Goal: Information Seeking & Learning: Learn about a topic

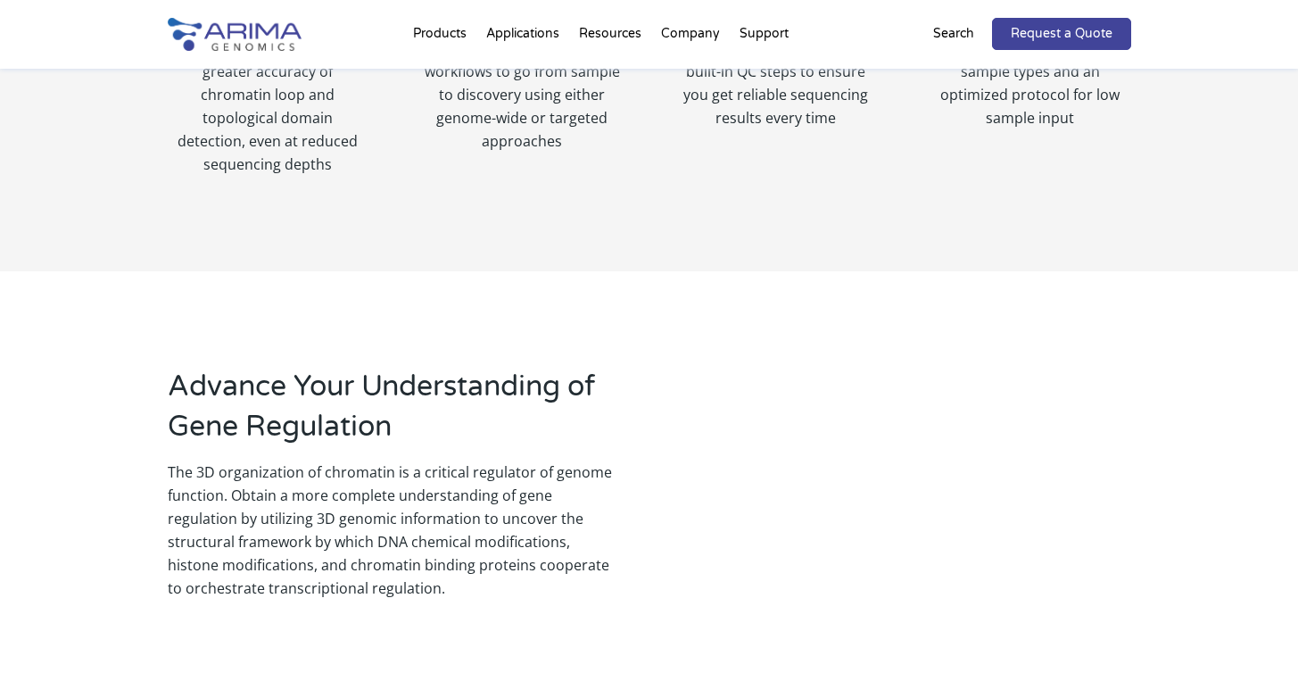
scroll to position [1232, 0]
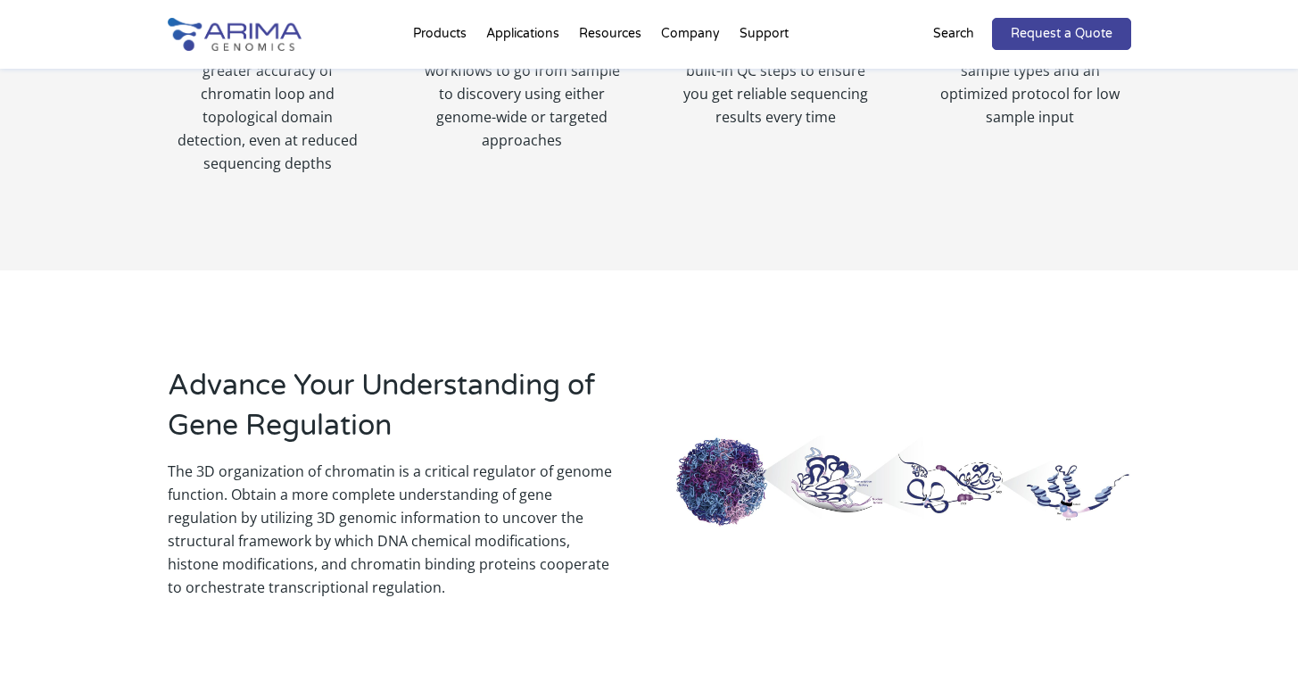
click at [722, 438] on img at bounding box center [902, 482] width 455 height 94
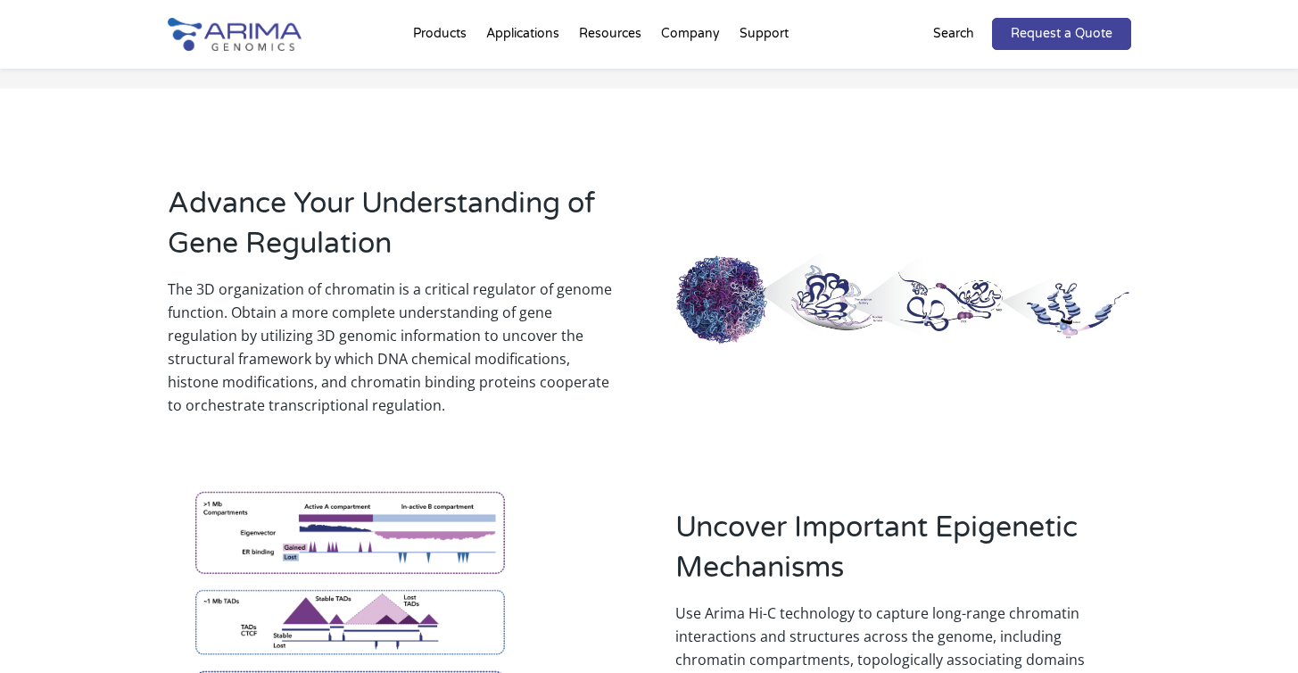
scroll to position [1442, 0]
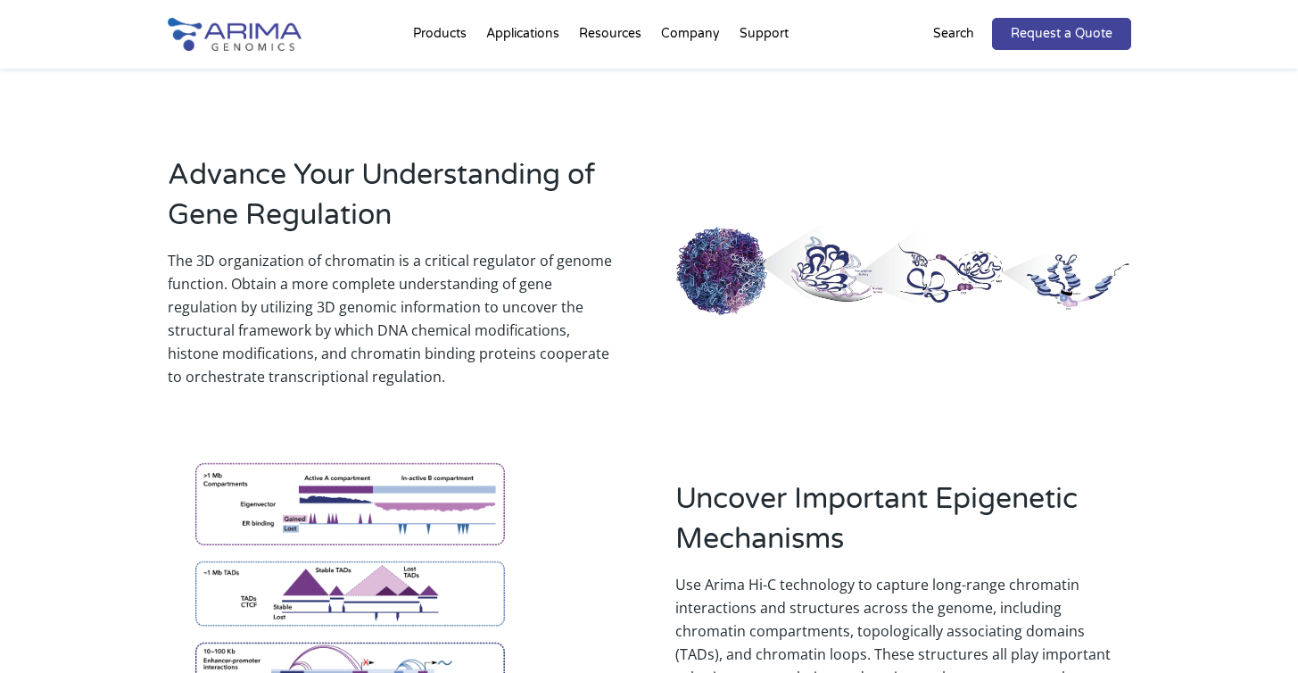
click at [871, 253] on img at bounding box center [902, 272] width 455 height 94
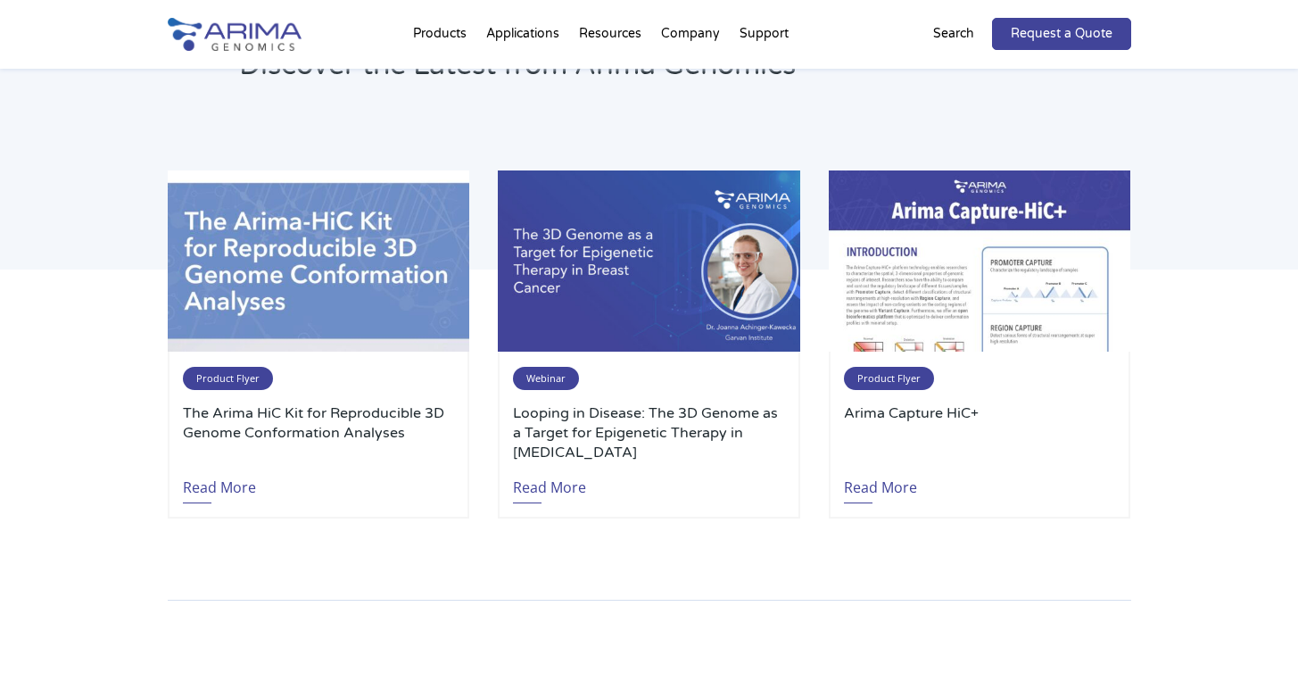
scroll to position [2761, 0]
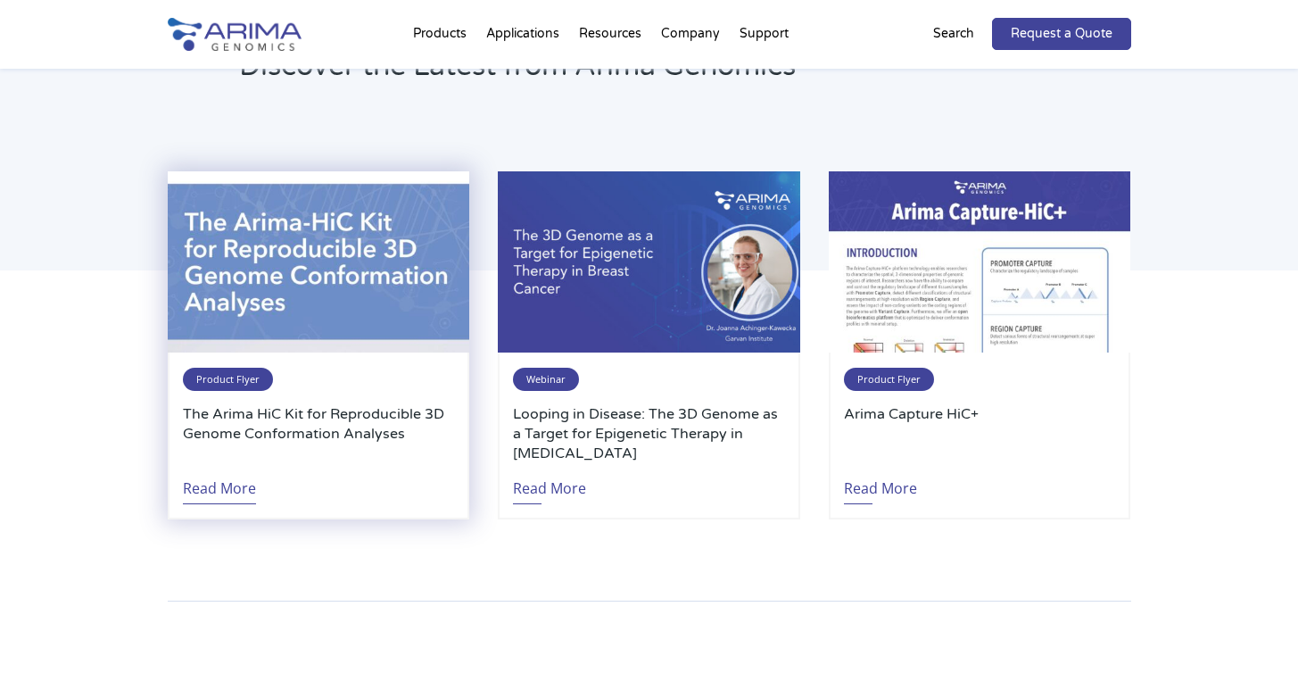
click at [212, 463] on link "Read More" at bounding box center [219, 483] width 73 height 41
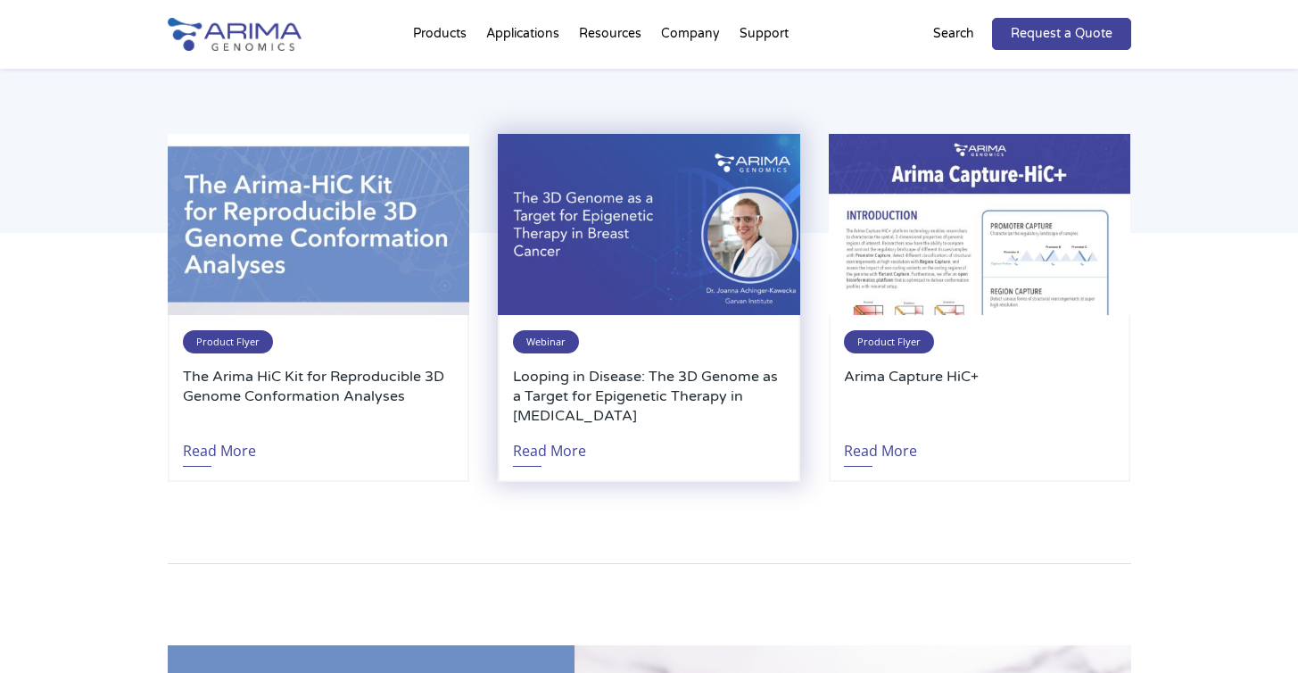
click at [578, 235] on img at bounding box center [649, 224] width 302 height 181
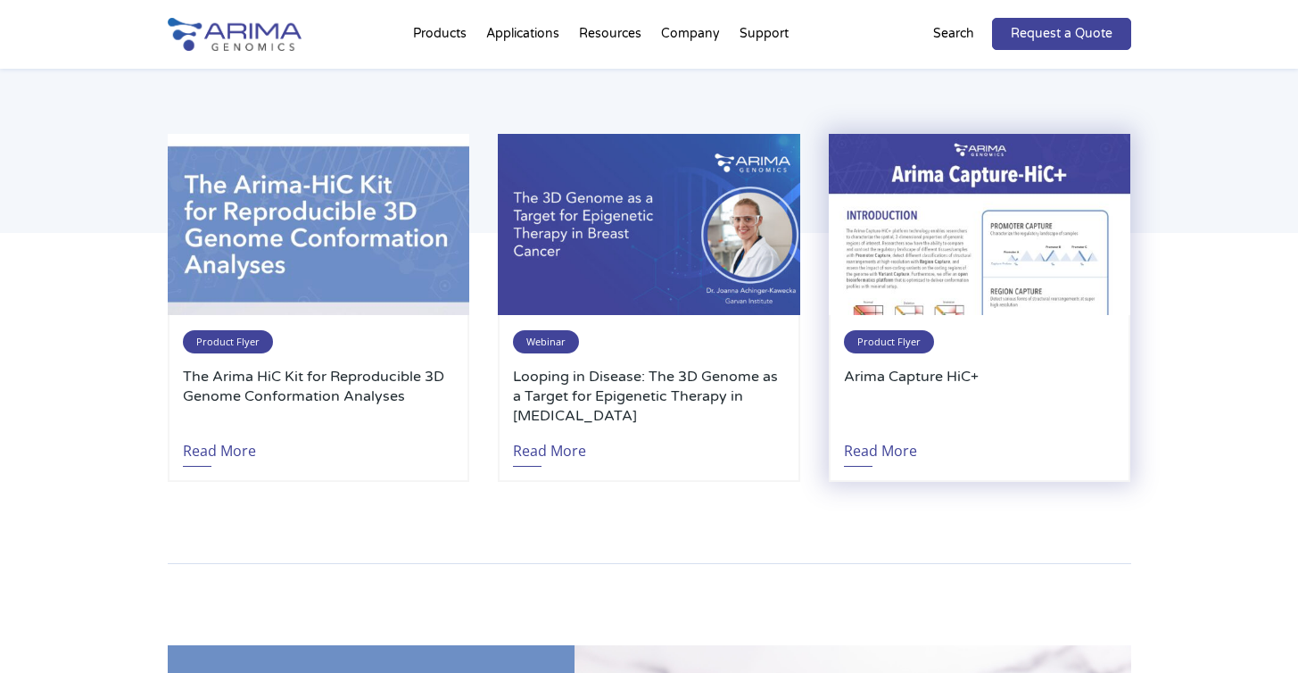
click at [881, 188] on img at bounding box center [980, 224] width 302 height 181
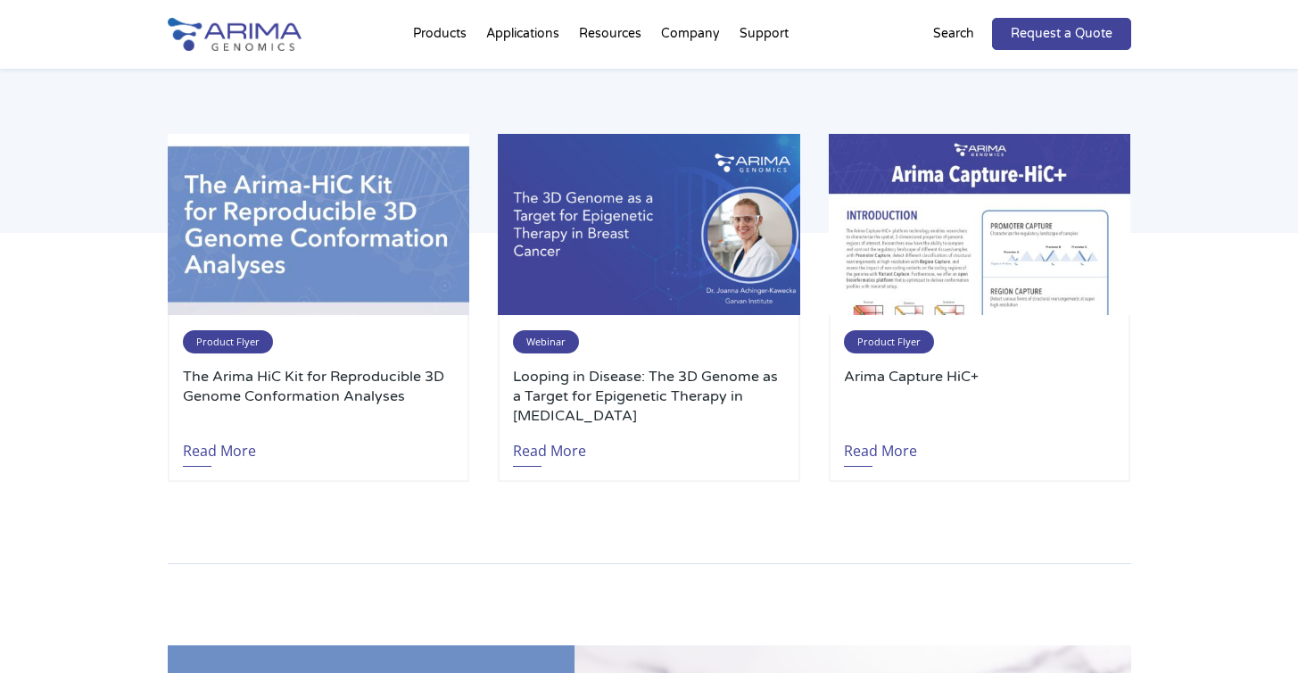
drag, startPoint x: 672, startPoint y: 259, endPoint x: 853, endPoint y: 372, distance: 213.6
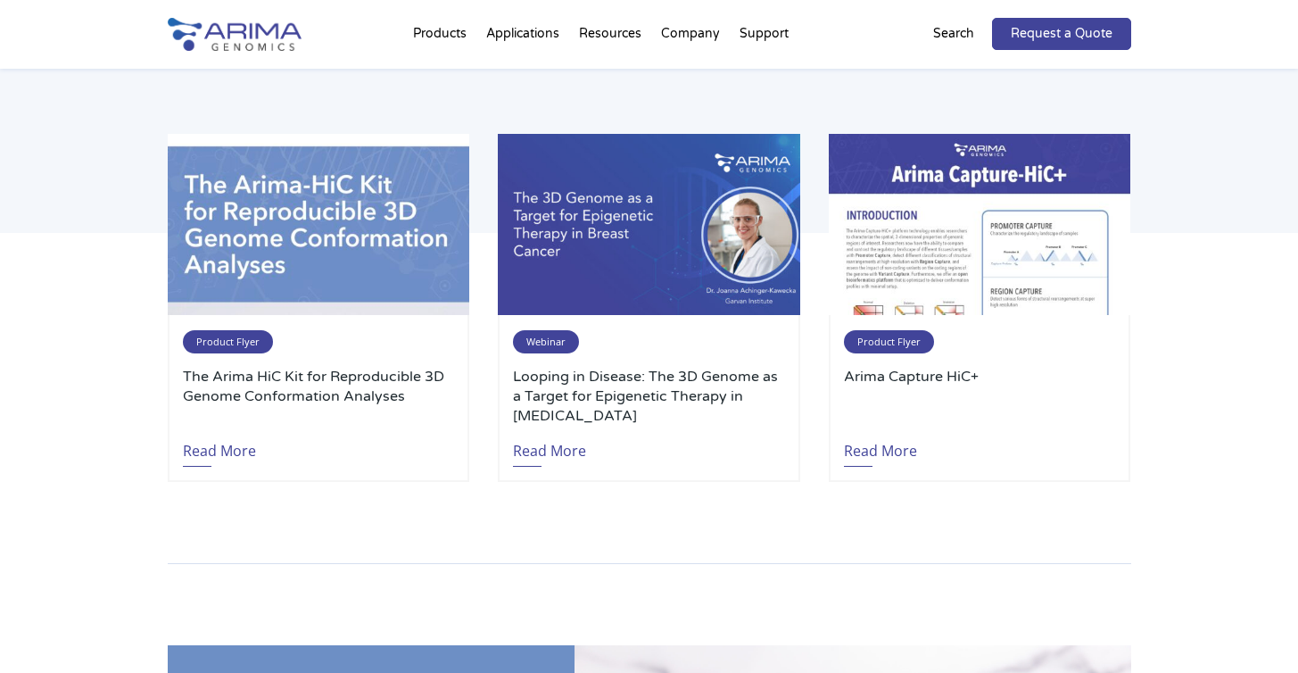
drag, startPoint x: 674, startPoint y: 246, endPoint x: 1136, endPoint y: 423, distance: 495.5
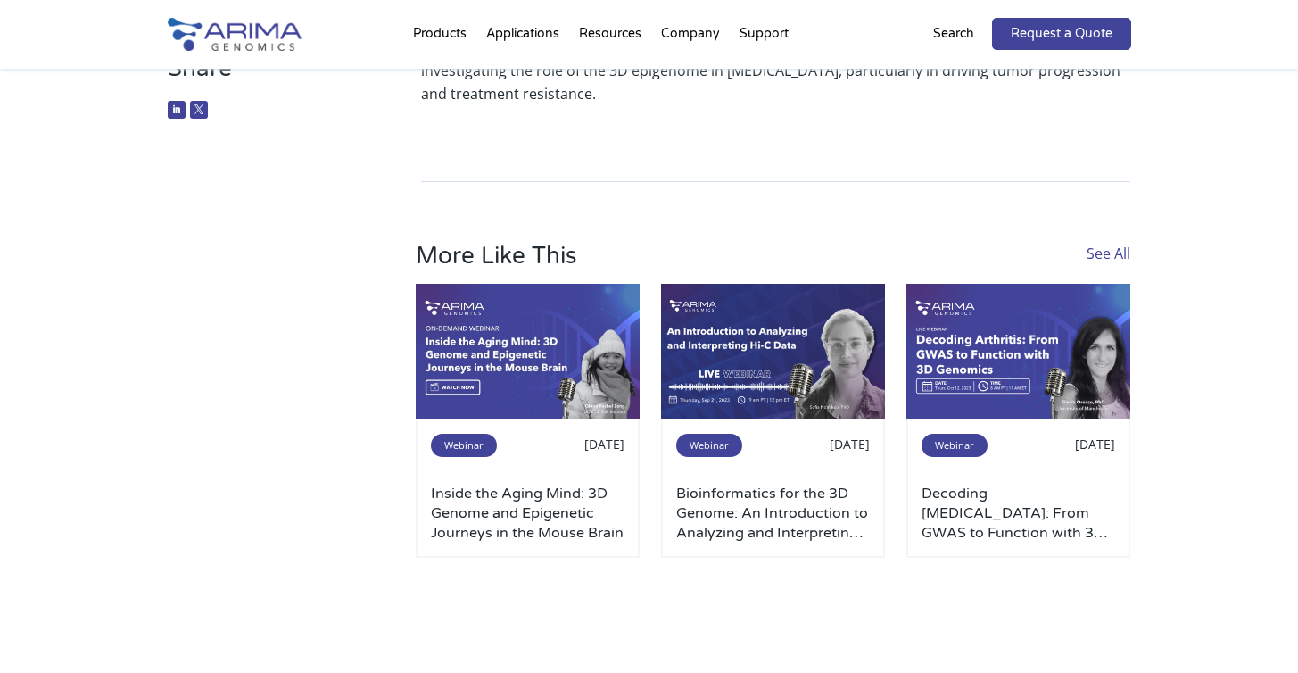
scroll to position [1316, 0]
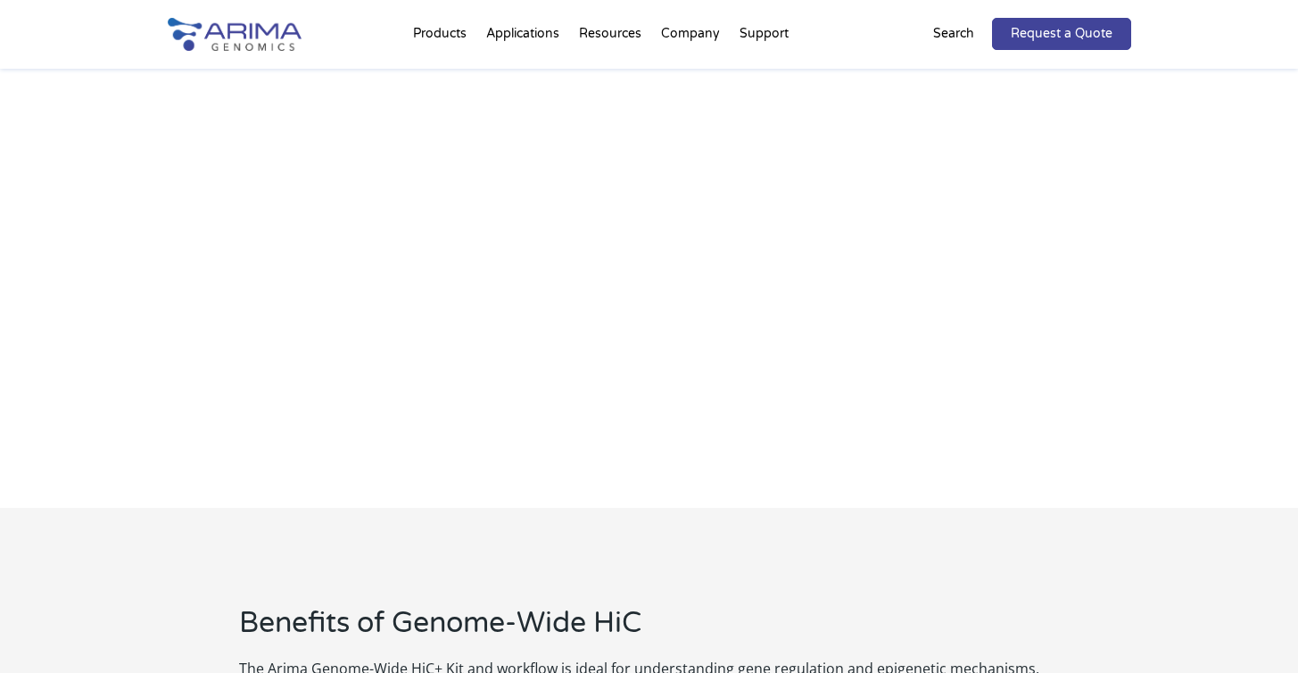
scroll to position [986, 0]
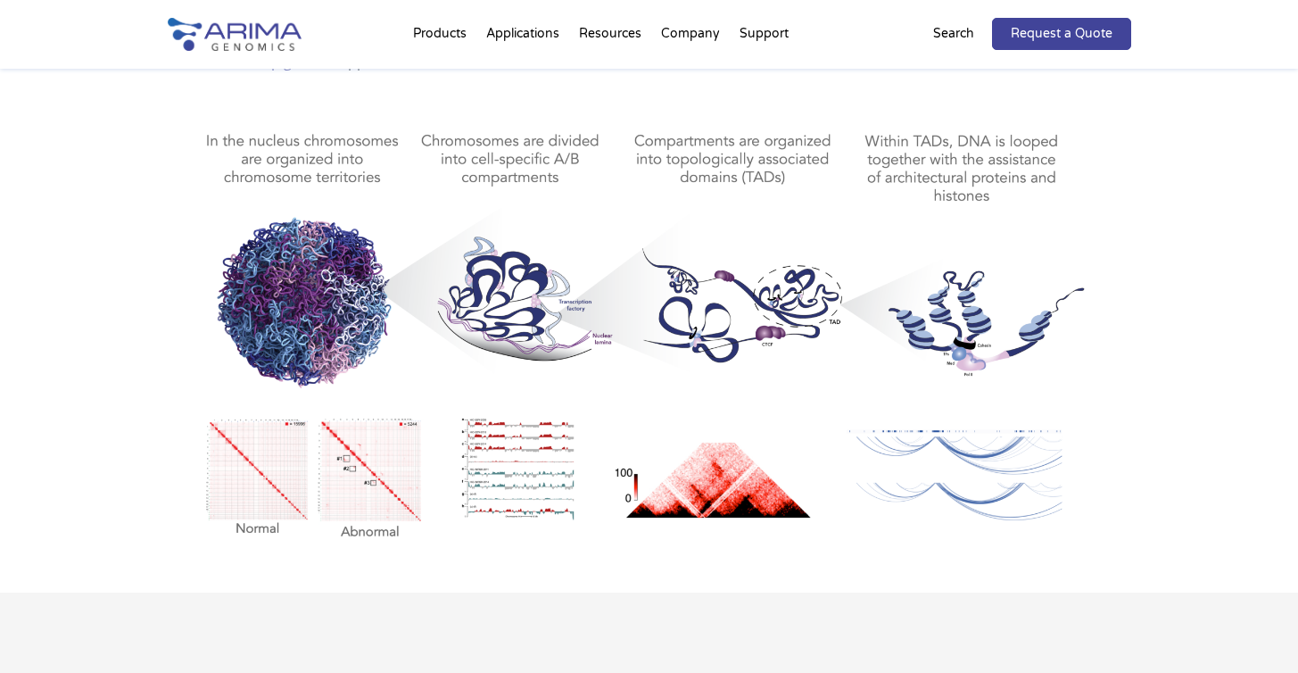
click at [741, 441] on img at bounding box center [649, 324] width 963 height 448
click at [277, 316] on img at bounding box center [649, 324] width 963 height 448
drag, startPoint x: 162, startPoint y: 182, endPoint x: 629, endPoint y: 384, distance: 508.2
click at [629, 384] on div "Visualize 3D Genomic Interactions with Ease Arima-HiC+ for Genome-Wide Hi-C pro…" at bounding box center [649, 270] width 1298 height 643
click at [632, 338] on img at bounding box center [649, 324] width 963 height 448
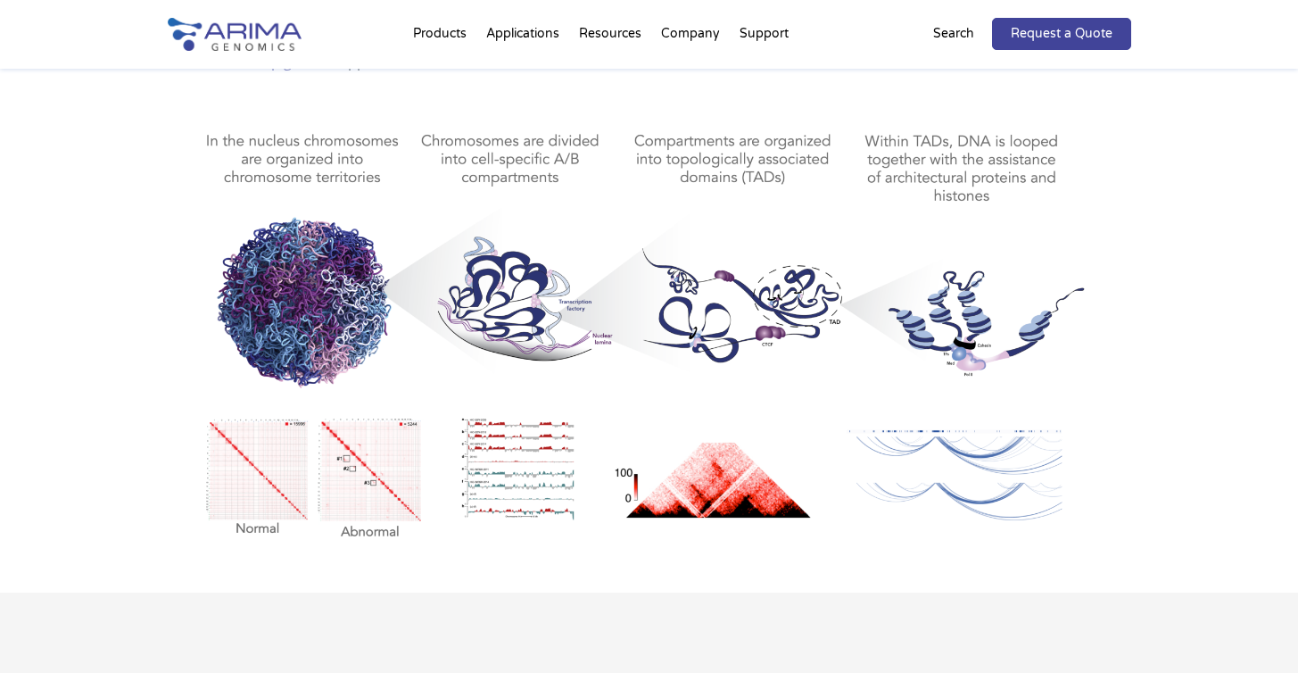
drag, startPoint x: 536, startPoint y: 303, endPoint x: 975, endPoint y: 3, distance: 532.0
